Goal: Information Seeking & Learning: Learn about a topic

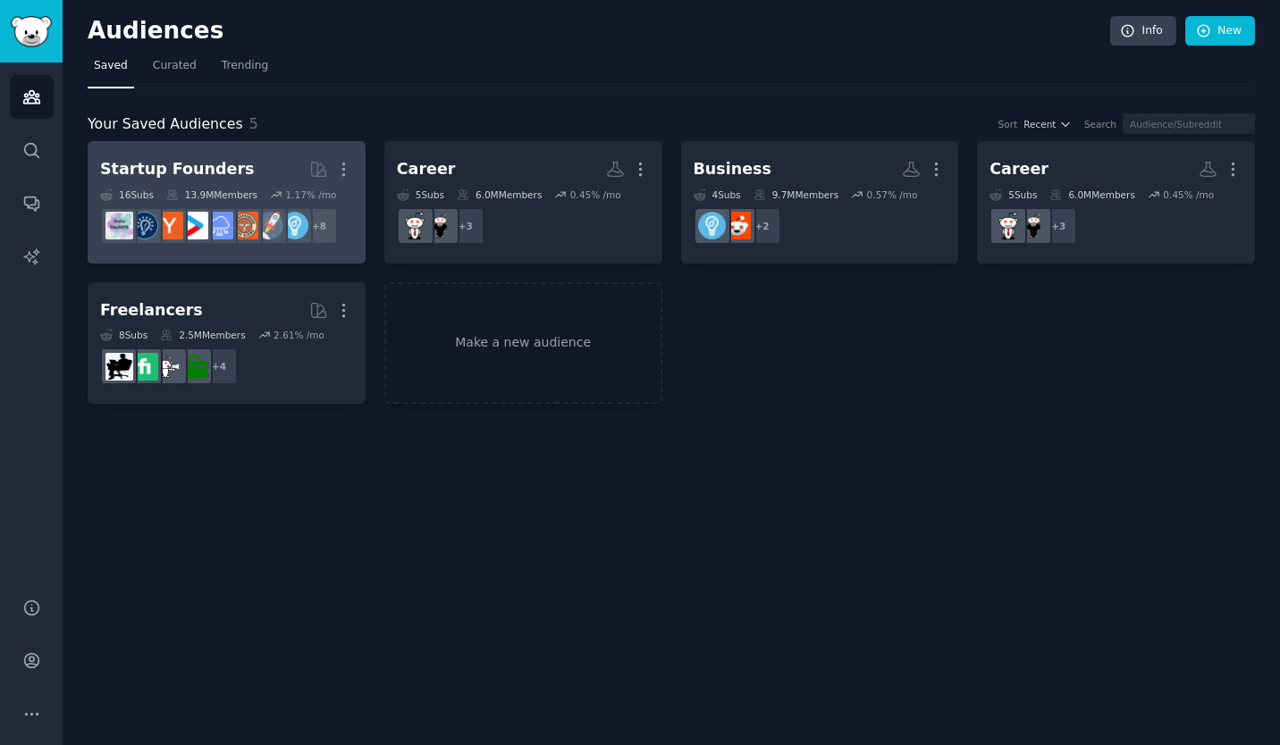
click at [248, 178] on h2 "Startup Founders More" at bounding box center [226, 169] width 253 height 31
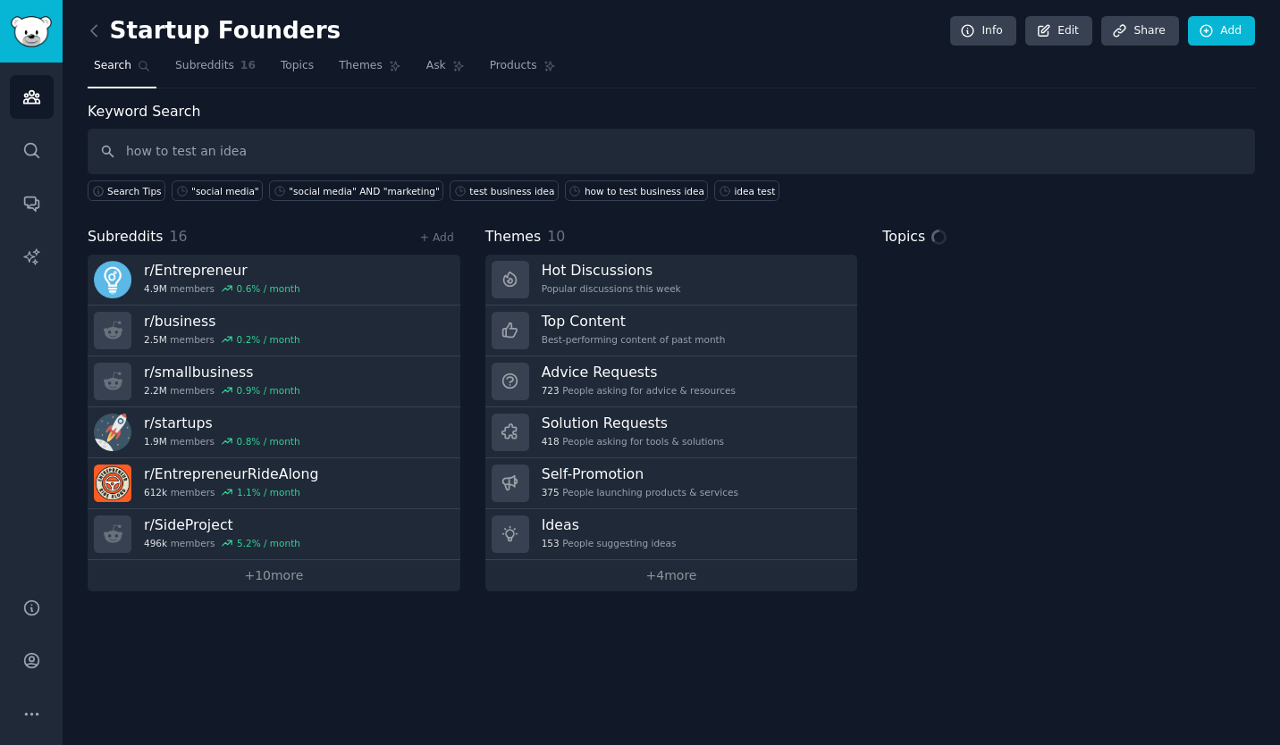
type input "how to test an idea"
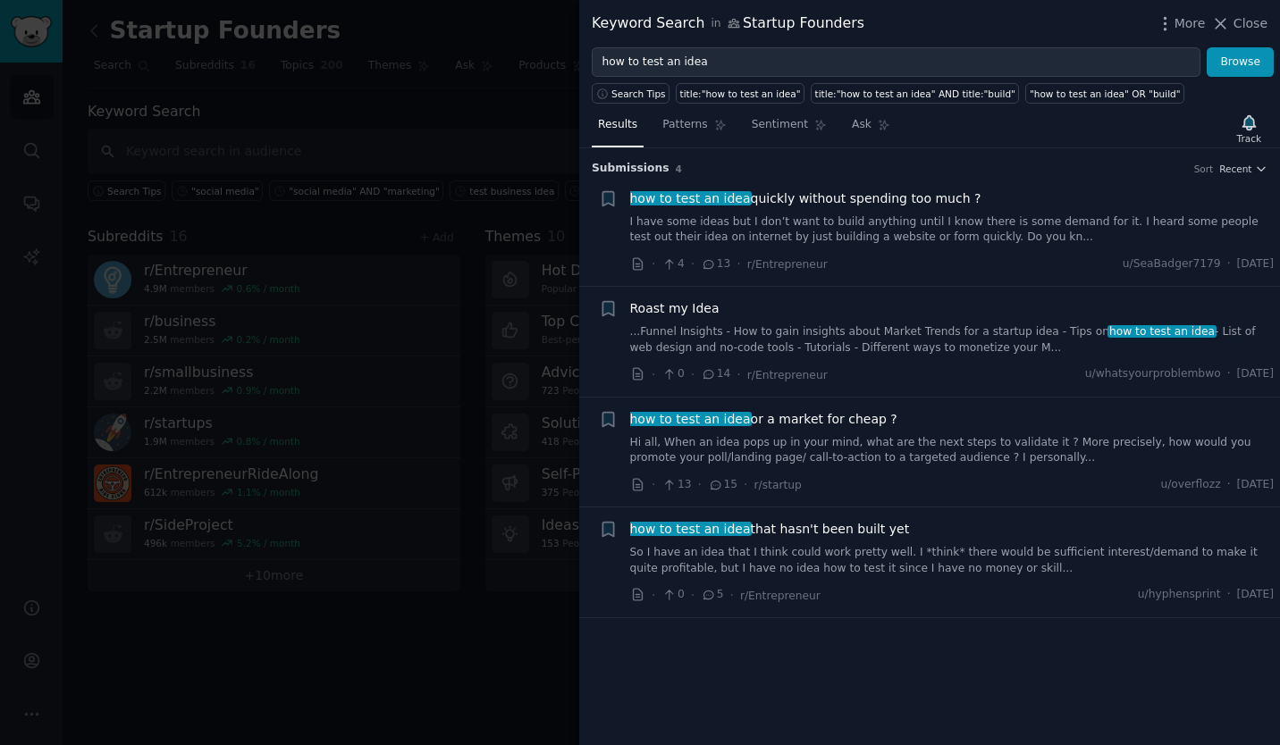
click at [863, 223] on link "I have some ideas but I don’t want to build anything until I know there is some…" at bounding box center [952, 230] width 644 height 31
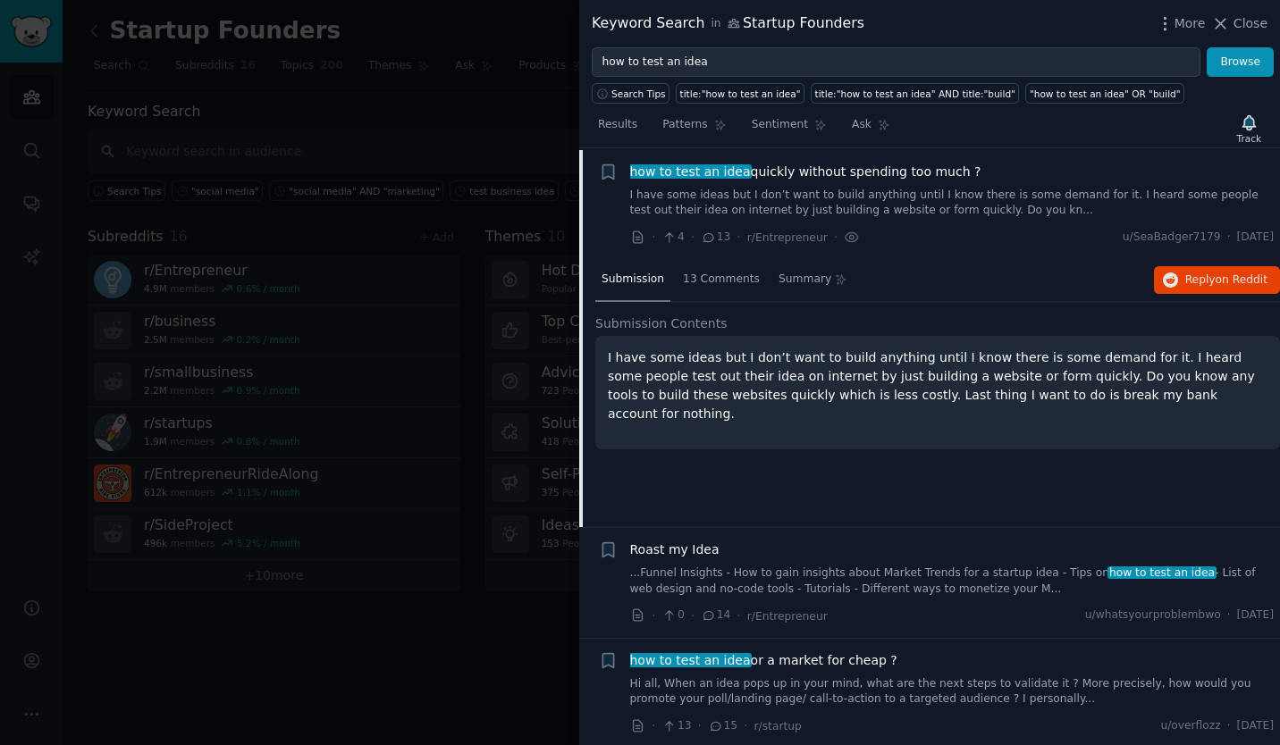
scroll to position [28, 0]
drag, startPoint x: 1026, startPoint y: 211, endPoint x: 866, endPoint y: 428, distance: 269.8
click at [866, 428] on div "I have some ideas but I don’t want to build anything until I know there is some…" at bounding box center [937, 392] width 685 height 114
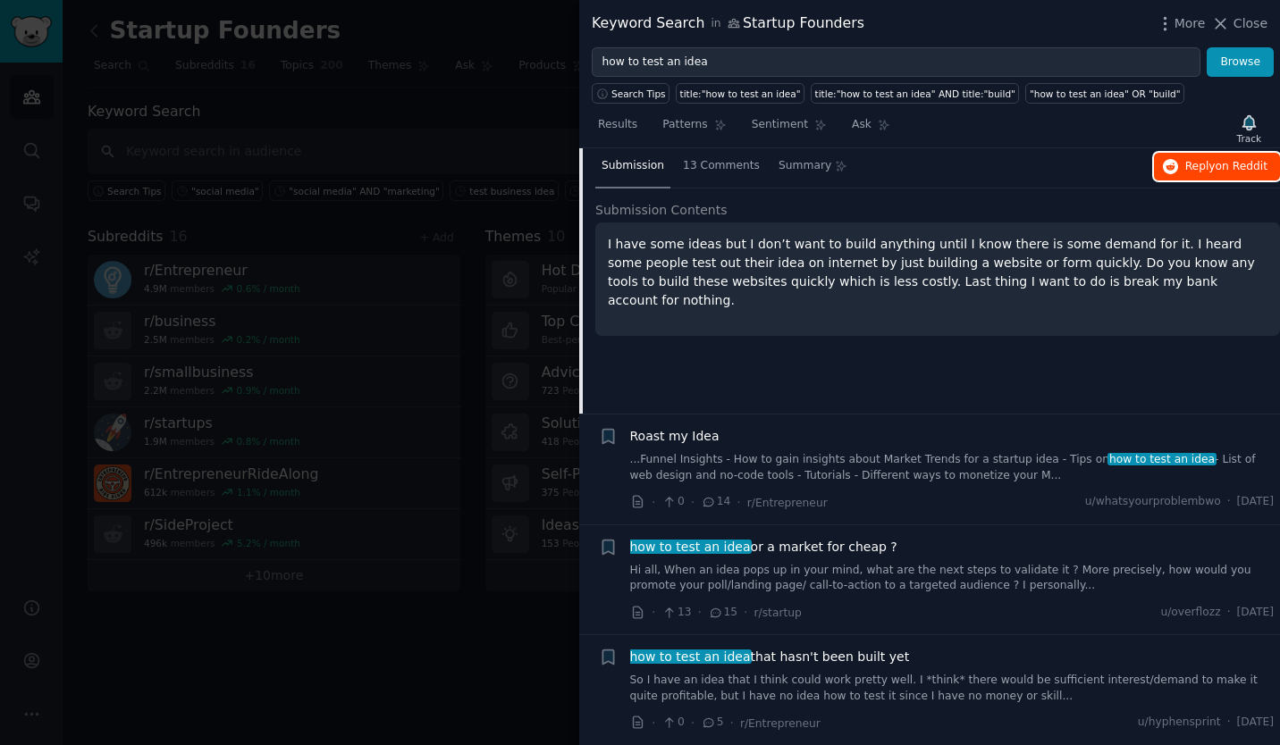
click at [1200, 161] on span "Reply on Reddit" at bounding box center [1226, 167] width 82 height 16
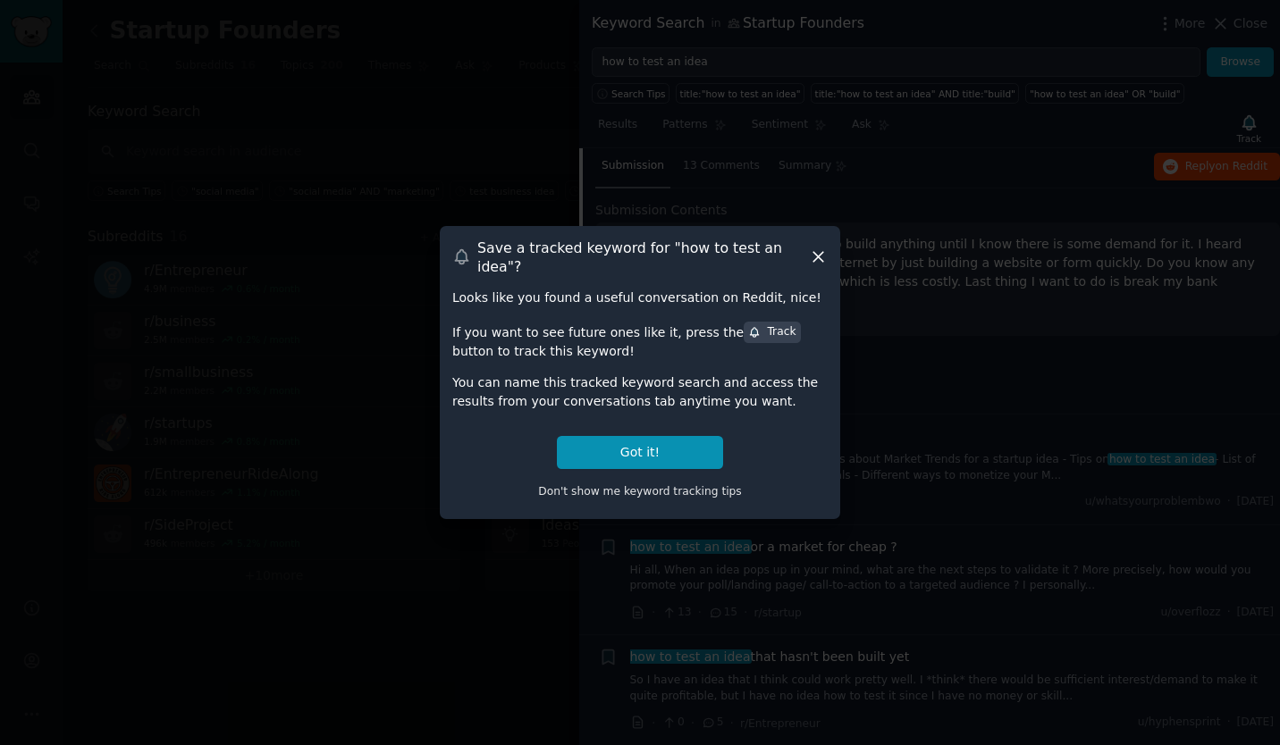
click at [828, 256] on div "Save a tracked keyword for " how to test an idea "? Looks like you found a usef…" at bounding box center [640, 372] width 400 height 293
click at [823, 256] on icon at bounding box center [818, 257] width 19 height 19
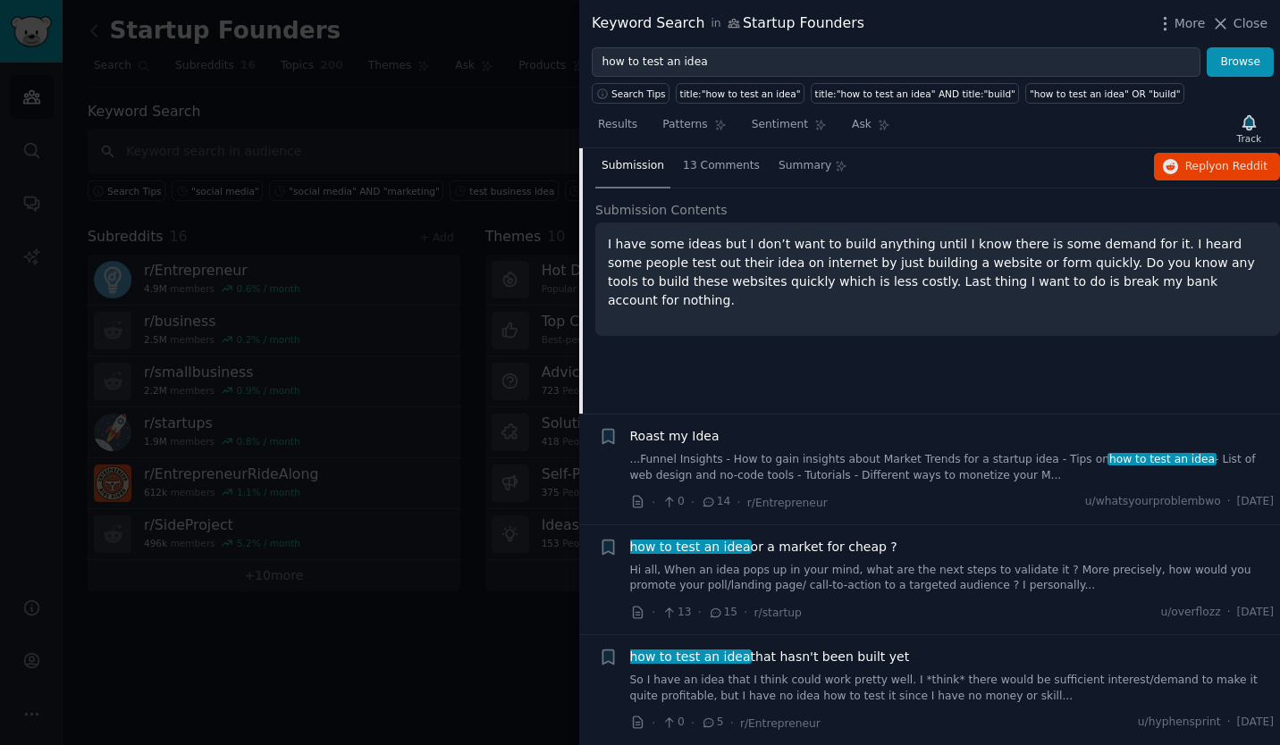
click at [779, 461] on link "...Funnel Insights - How to gain insights about Market Trends for a startup ide…" at bounding box center [952, 467] width 644 height 31
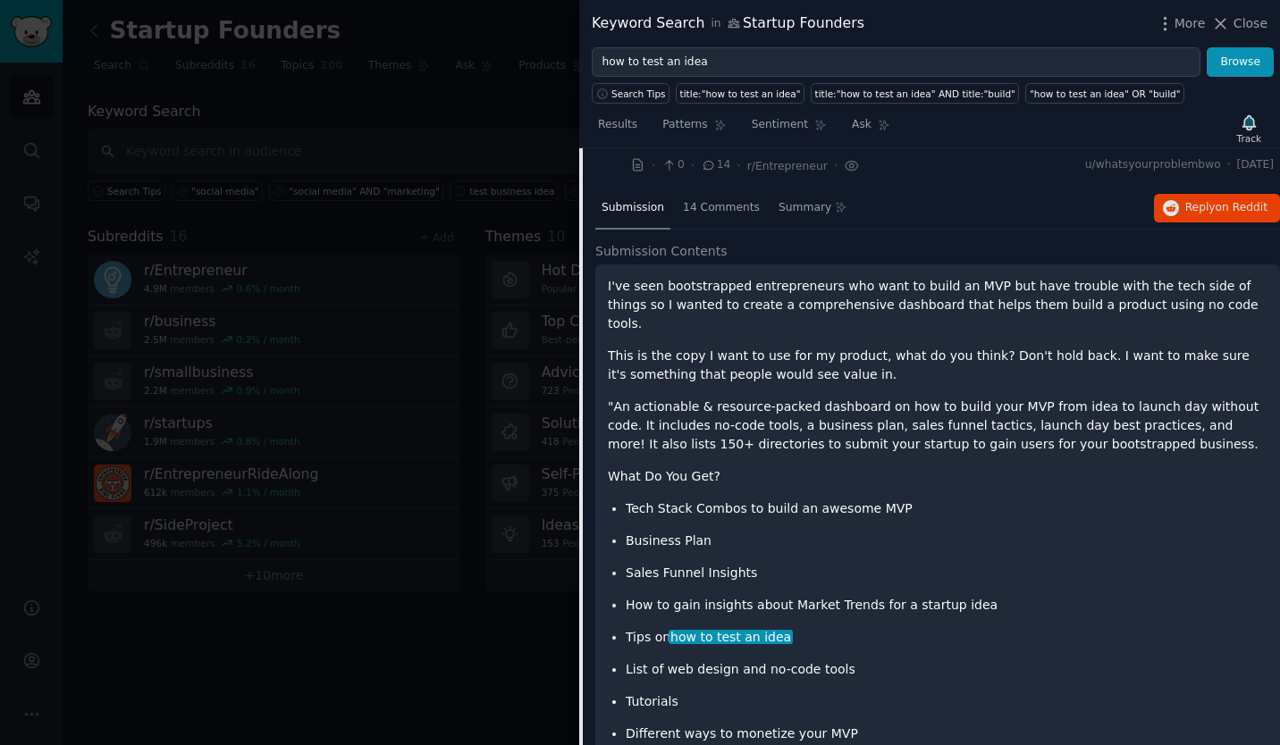
scroll to position [208, 0]
click at [1213, 206] on span "Reply on Reddit" at bounding box center [1226, 209] width 82 height 16
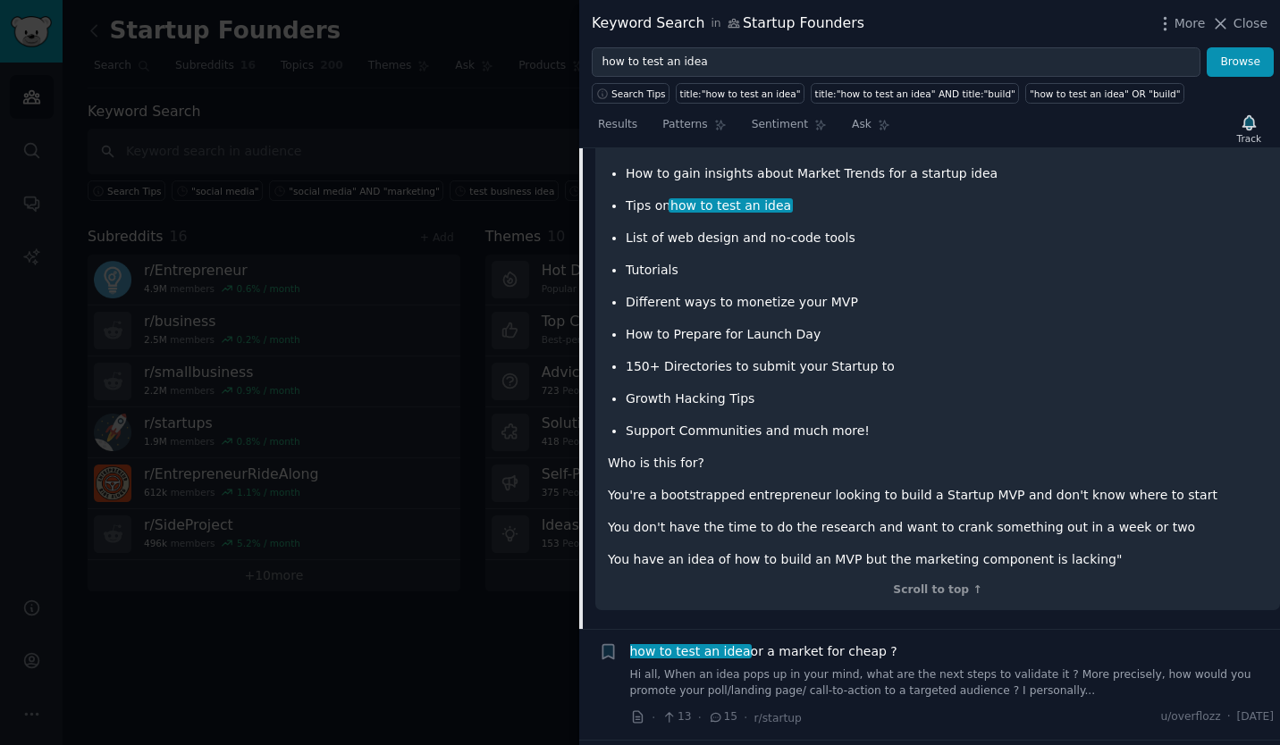
scroll to position [728, 0]
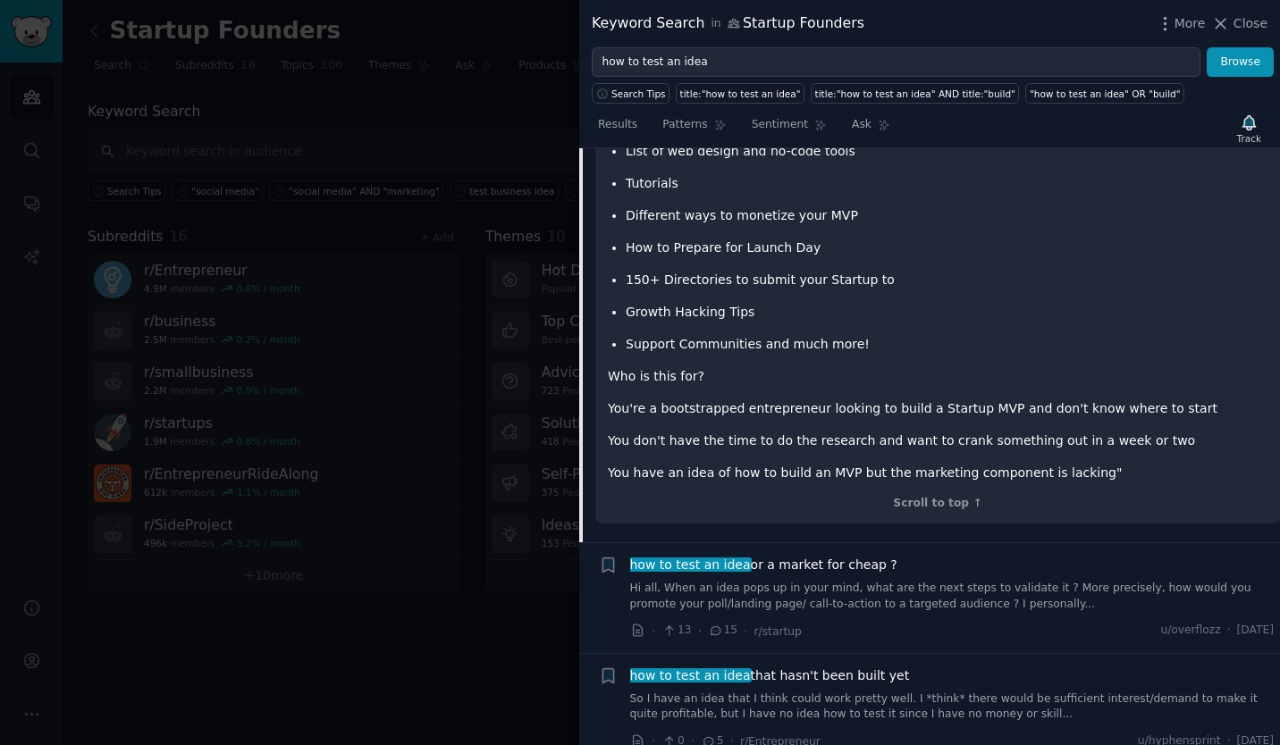
click at [855, 558] on div "how to test an idea or a market for cheap ? Hi all, When an idea pops up in you…" at bounding box center [952, 584] width 644 height 56
click at [870, 581] on link "Hi all, When an idea pops up in your mind, what are the next steps to validate …" at bounding box center [952, 596] width 644 height 31
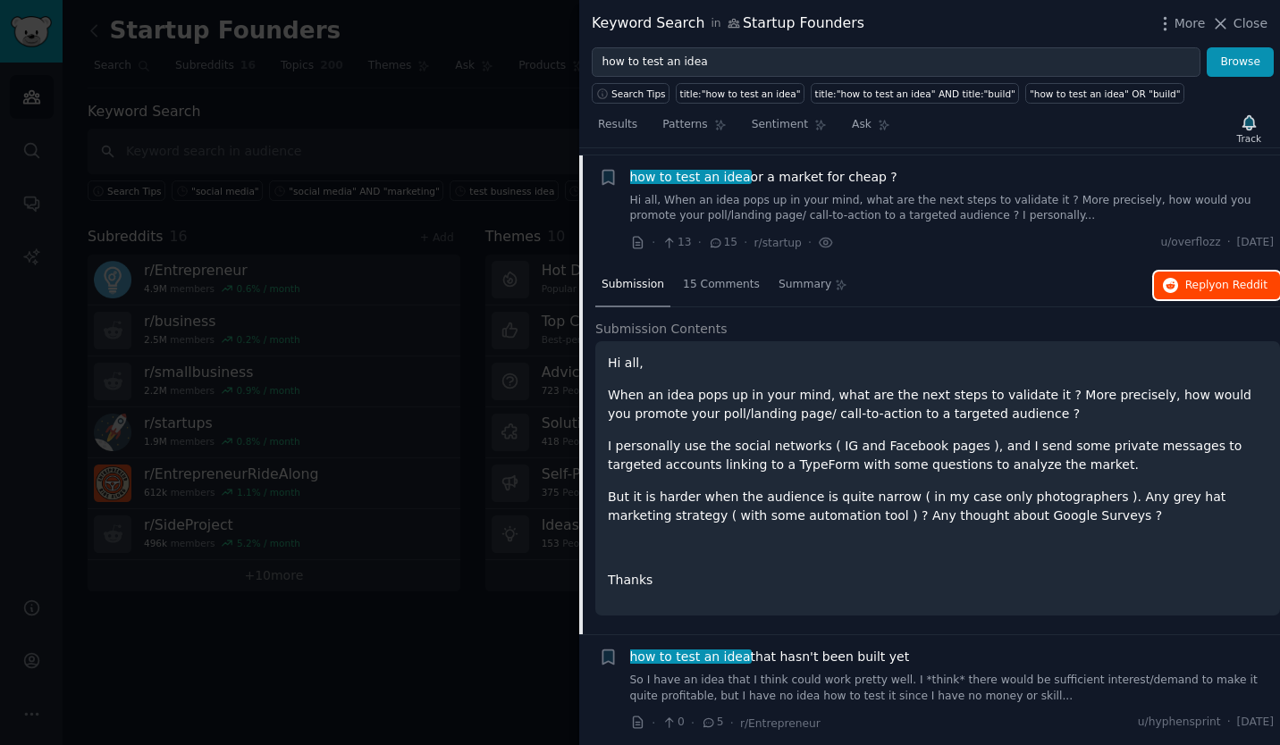
click at [1202, 287] on span "Reply on Reddit" at bounding box center [1226, 286] width 82 height 16
